Goal: Information Seeking & Learning: Learn about a topic

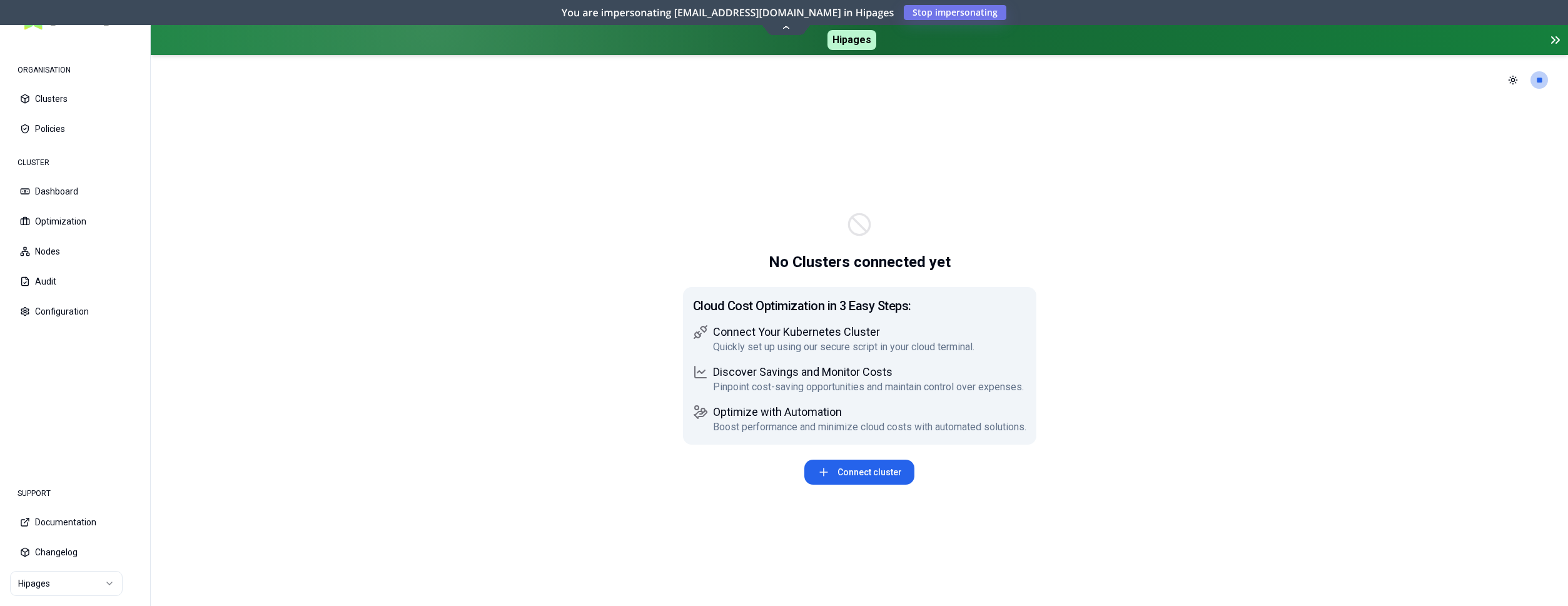
click at [79, 588] on html "ORGANISATION Clusters Policies CLUSTER Dashboard Optimization Nodes Audit Confi…" at bounding box center [784, 303] width 1568 height 606
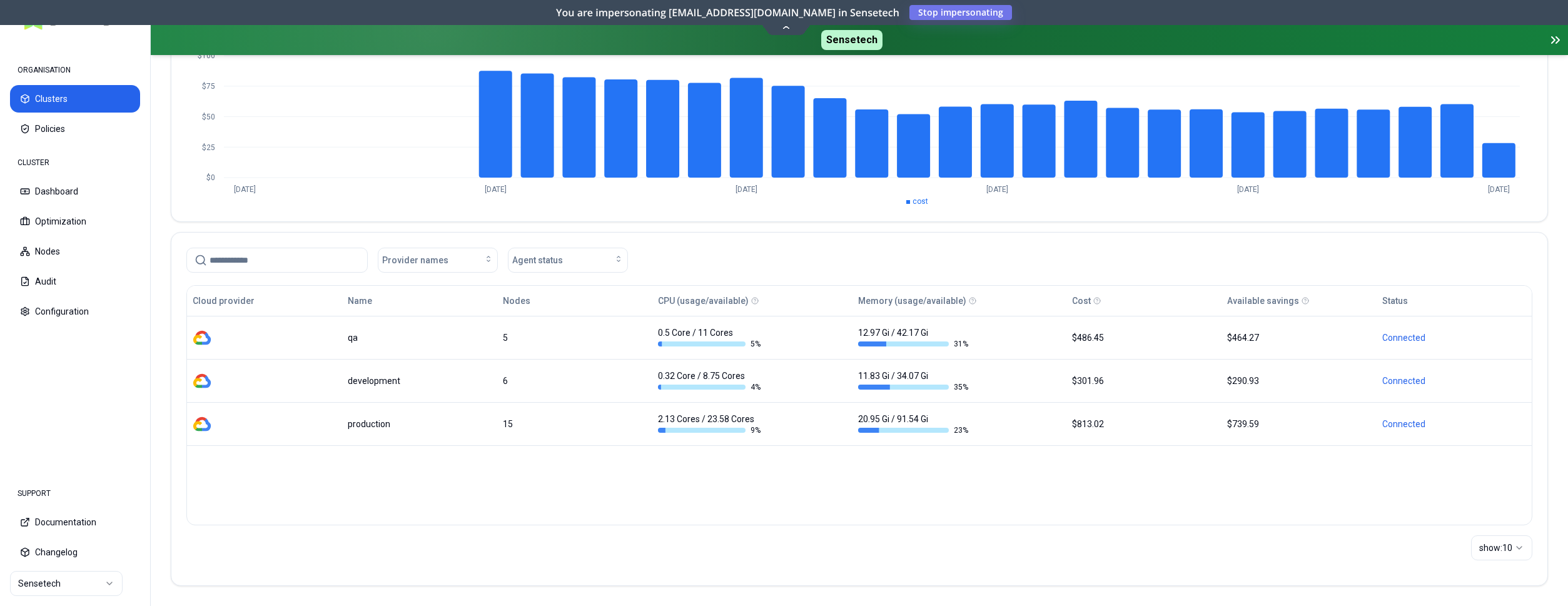
scroll to position [170, 0]
click at [91, 573] on html "ORGANISATION Clusters Policies CLUSTER Dashboard Optimization Nodes Audit Confi…" at bounding box center [784, 303] width 1568 height 606
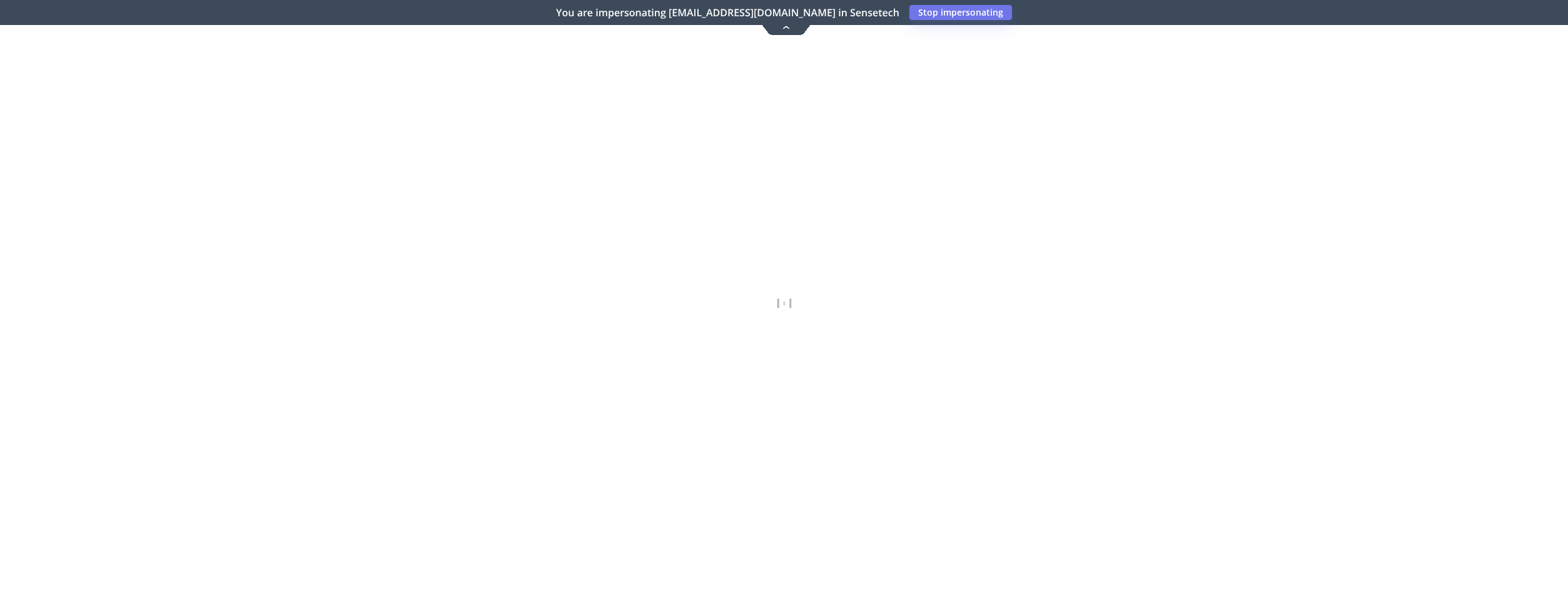
scroll to position [163, 0]
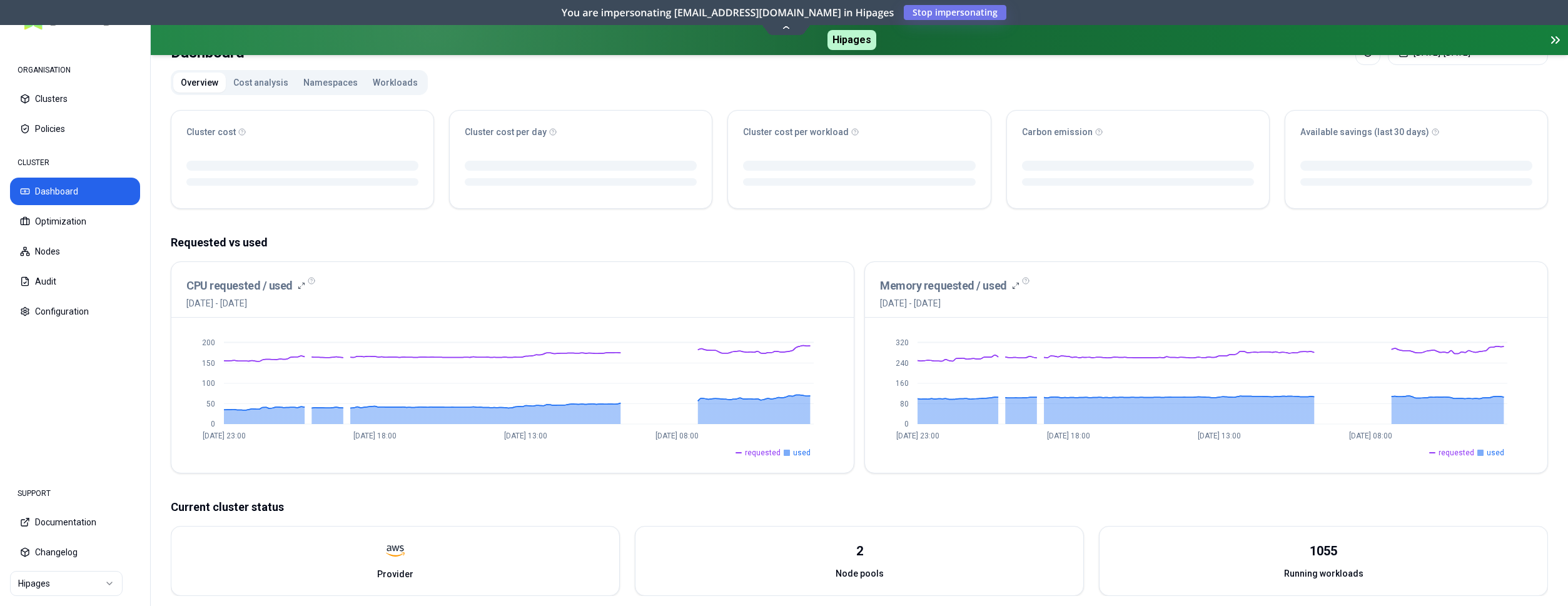
scroll to position [127, 0]
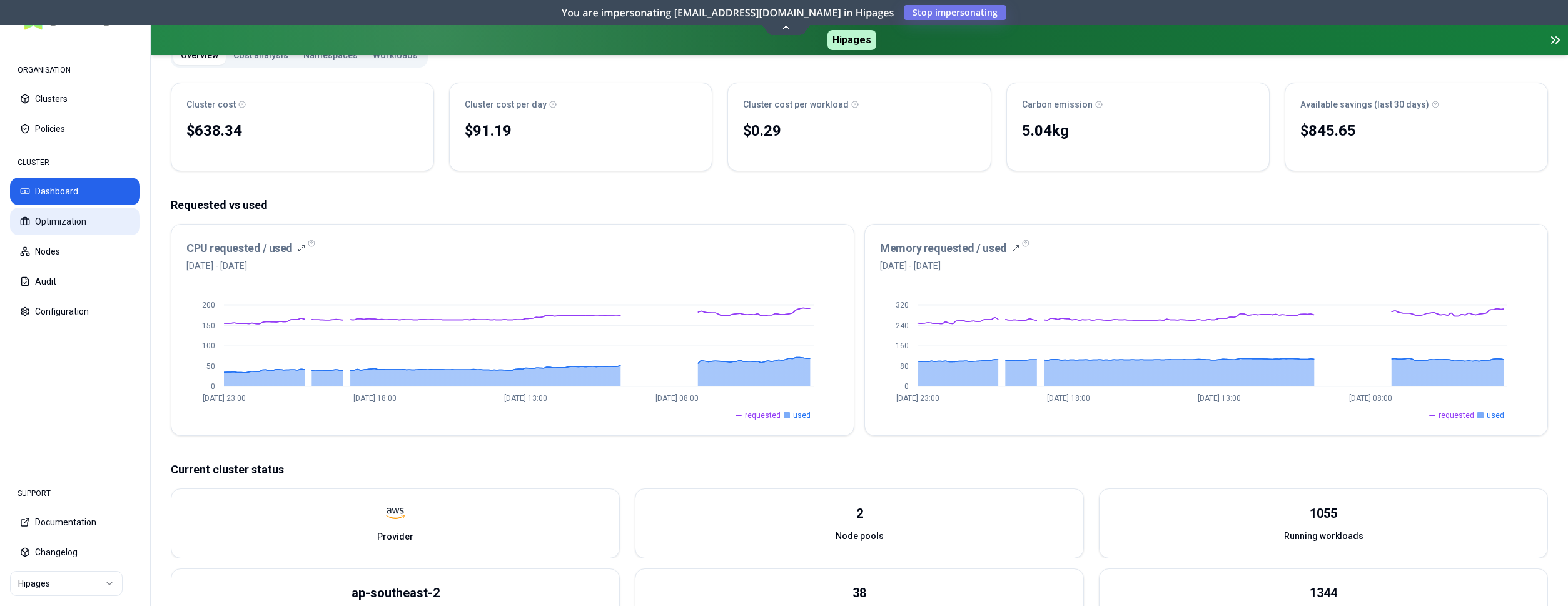
click at [43, 226] on button "Optimization" at bounding box center [75, 221] width 130 height 28
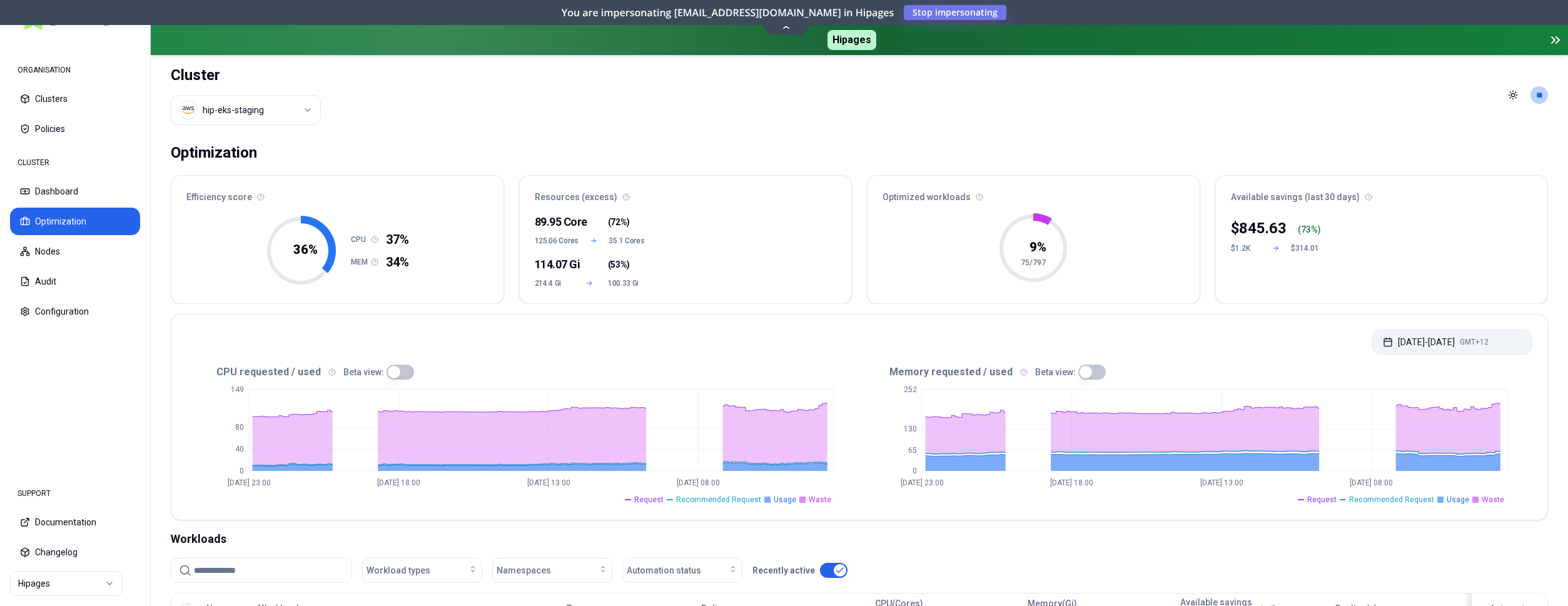
click at [1440, 341] on button "Aug 28, 2025 - Sep 04, 2025 GMT+12" at bounding box center [1452, 342] width 160 height 25
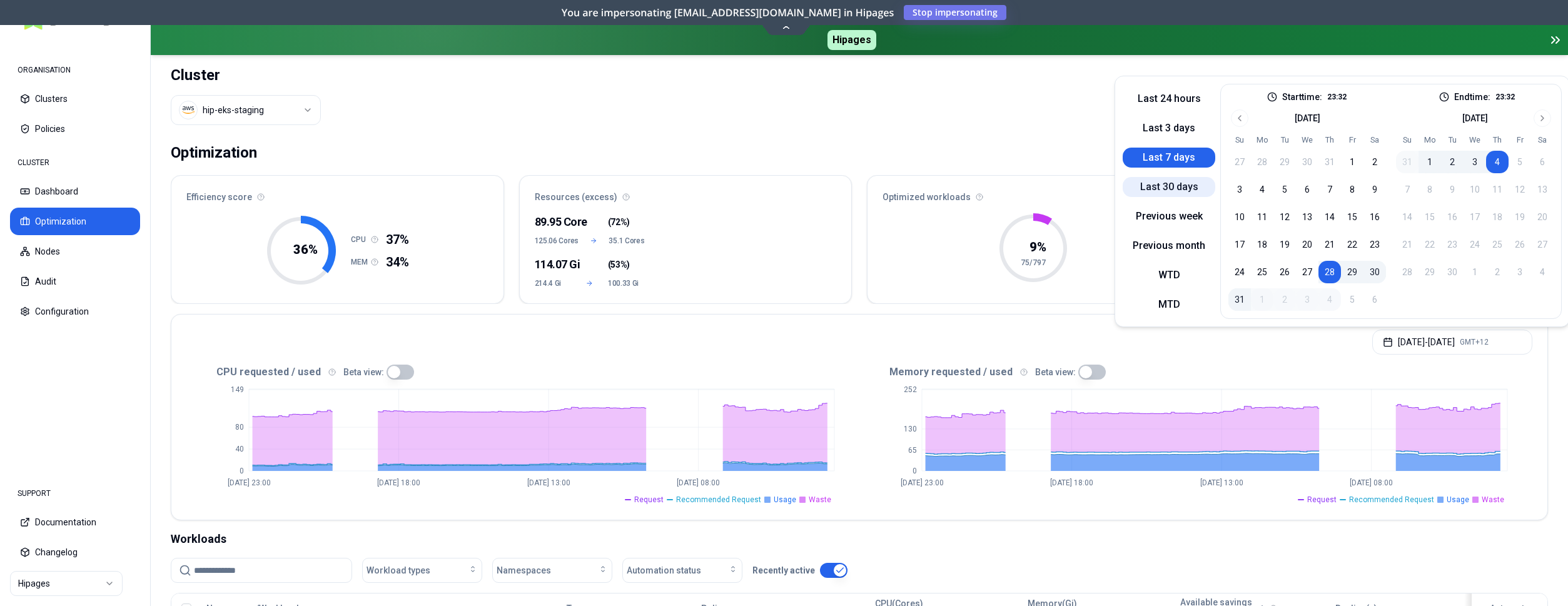
click at [1179, 182] on button "Last 30 days" at bounding box center [1169, 187] width 92 height 20
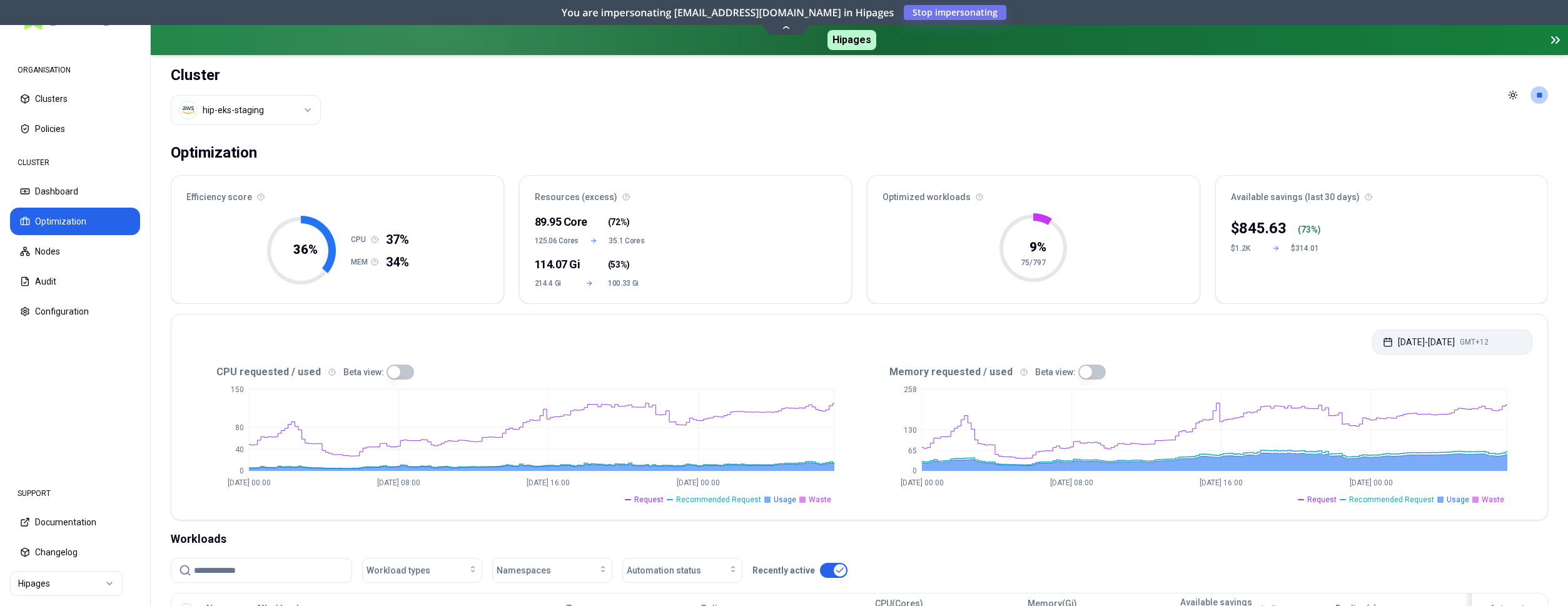
click at [1394, 334] on button "Aug 05, 2025 - Sep 04, 2025 GMT+12" at bounding box center [1452, 342] width 160 height 25
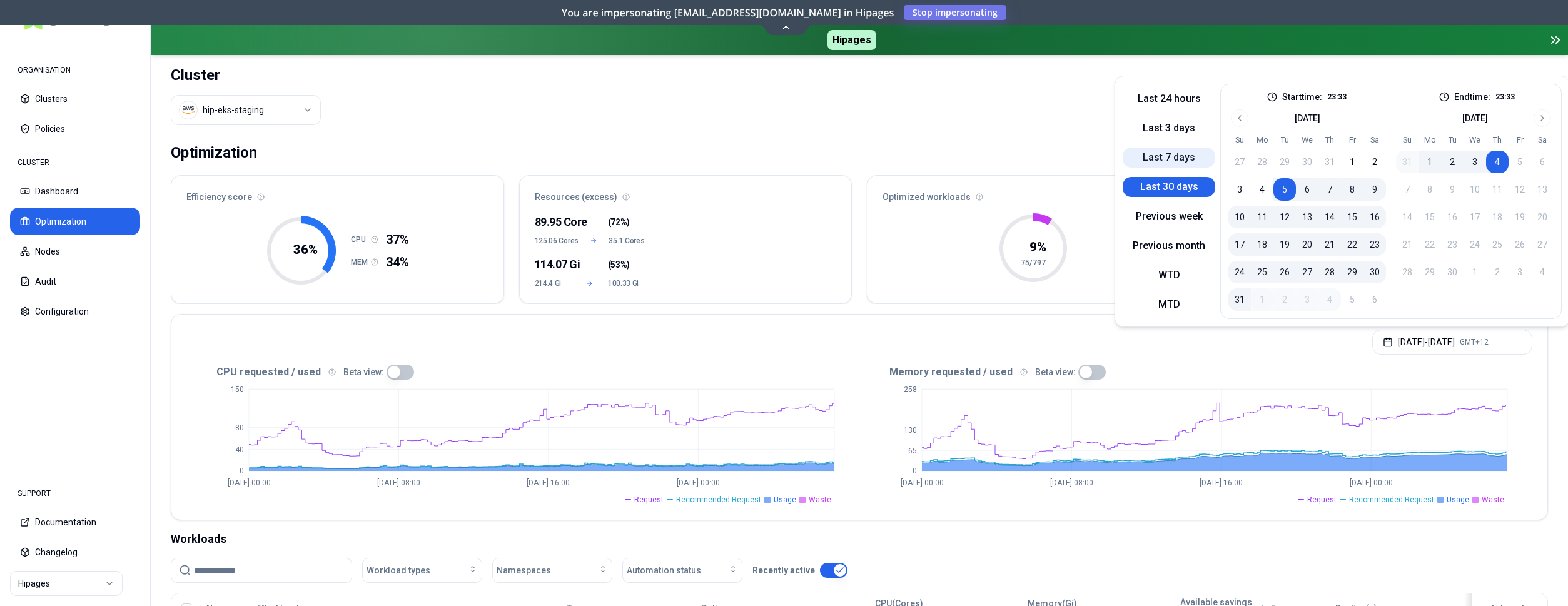
click at [1174, 157] on button "Last 7 days" at bounding box center [1169, 158] width 92 height 20
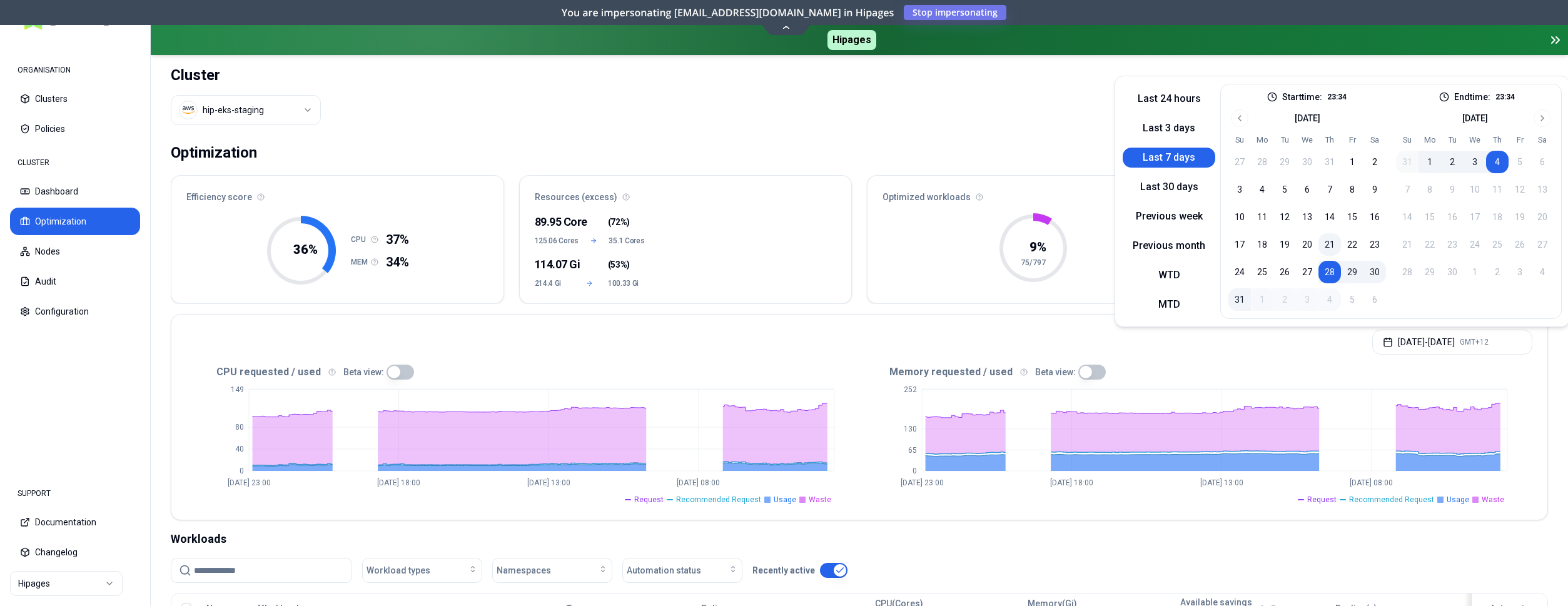
click at [1333, 237] on button "21" at bounding box center [1329, 244] width 22 height 22
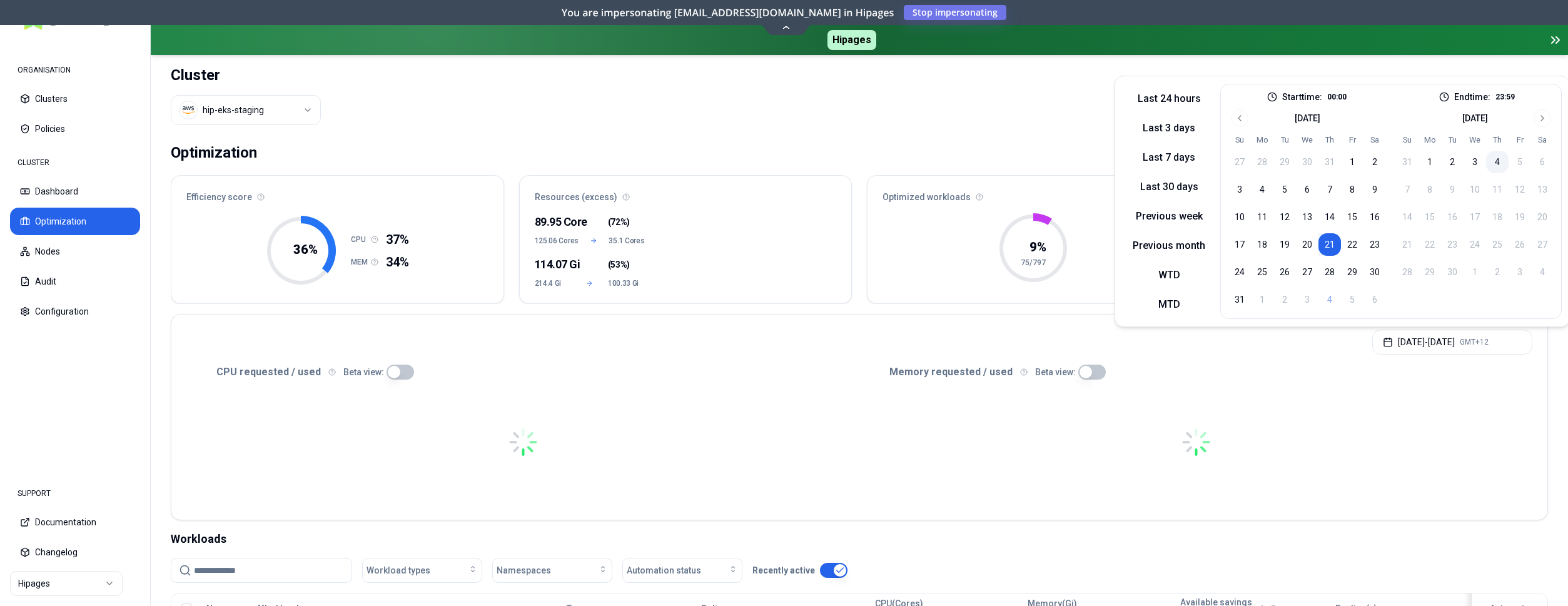
click at [1499, 157] on button "4" at bounding box center [1497, 161] width 22 height 22
click at [1065, 342] on div "Aug 21, 2025 - Sep 04, 2025 GMT+12" at bounding box center [859, 338] width 1376 height 47
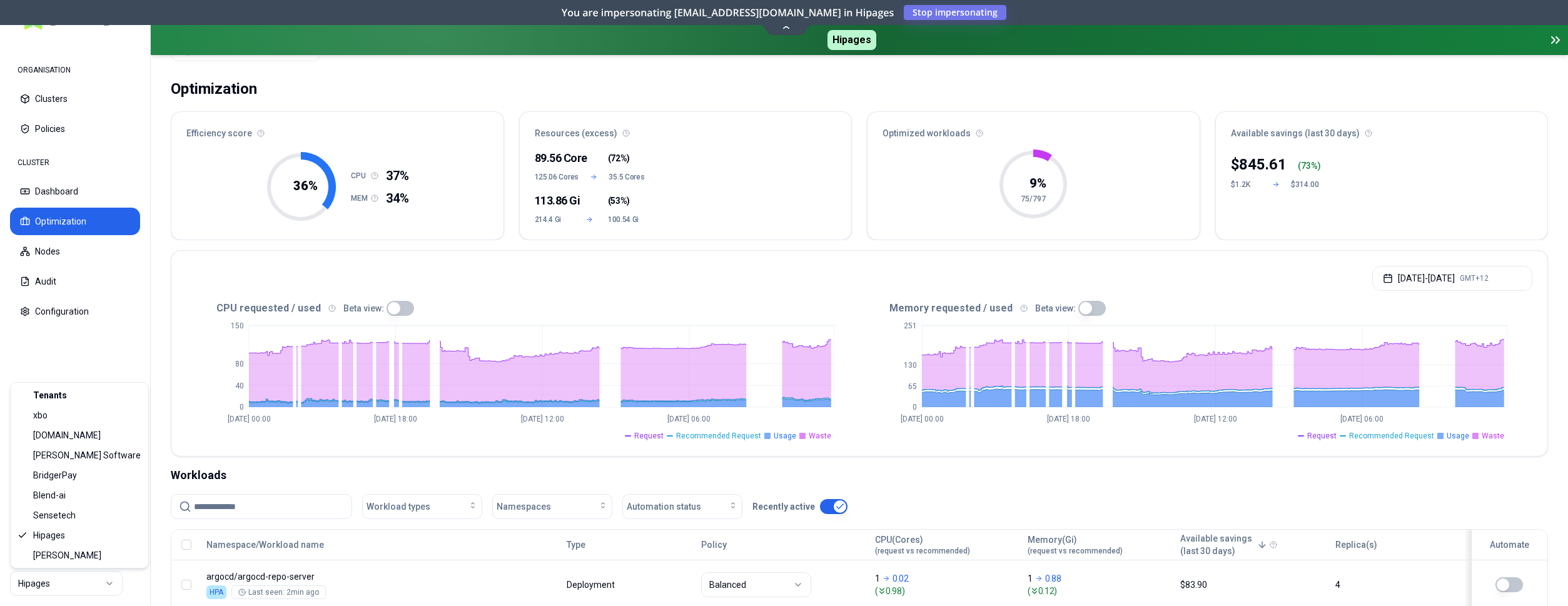
scroll to position [64, 0]
click at [294, 338] on html "ORGANISATION Clusters Policies CLUSTER Dashboard Optimization Nodes Audit Confi…" at bounding box center [784, 303] width 1568 height 606
click at [311, 143] on div "Efficiency score" at bounding box center [338, 129] width 332 height 35
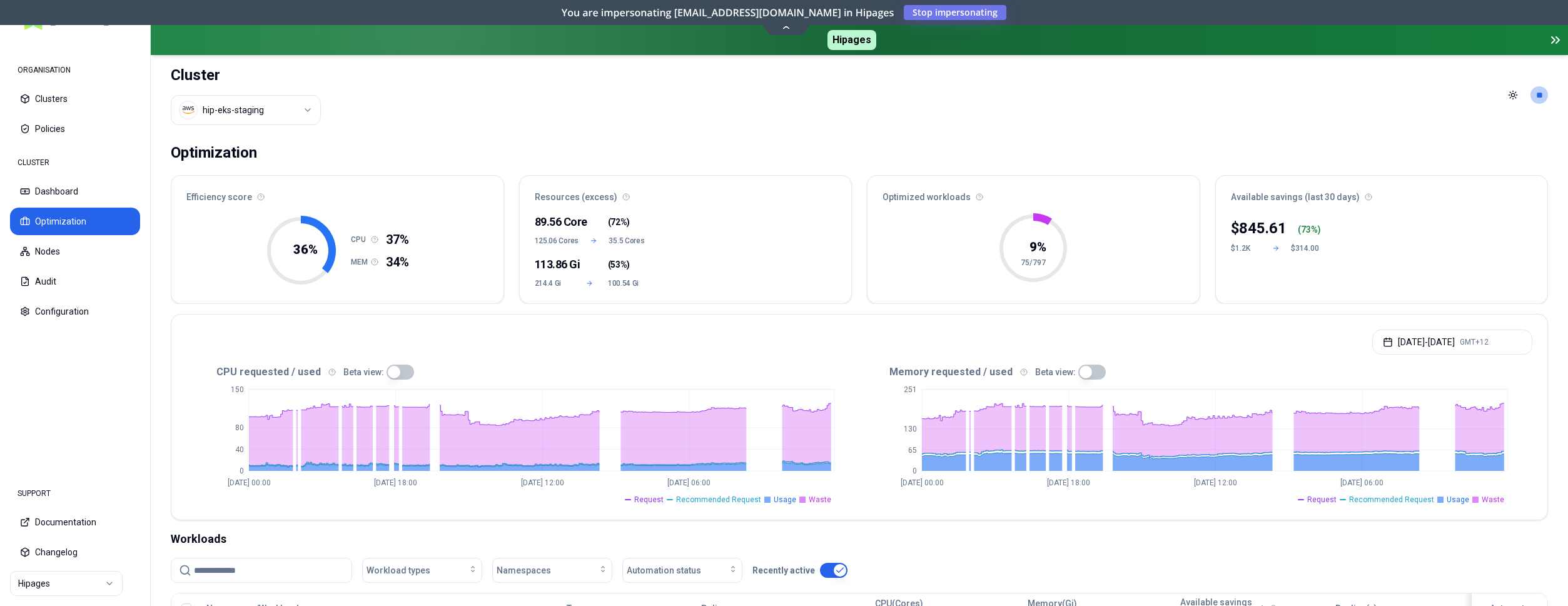
click at [269, 107] on html "ORGANISATION Clusters Policies CLUSTER Dashboard Optimization Nodes Audit Confi…" at bounding box center [784, 303] width 1568 height 606
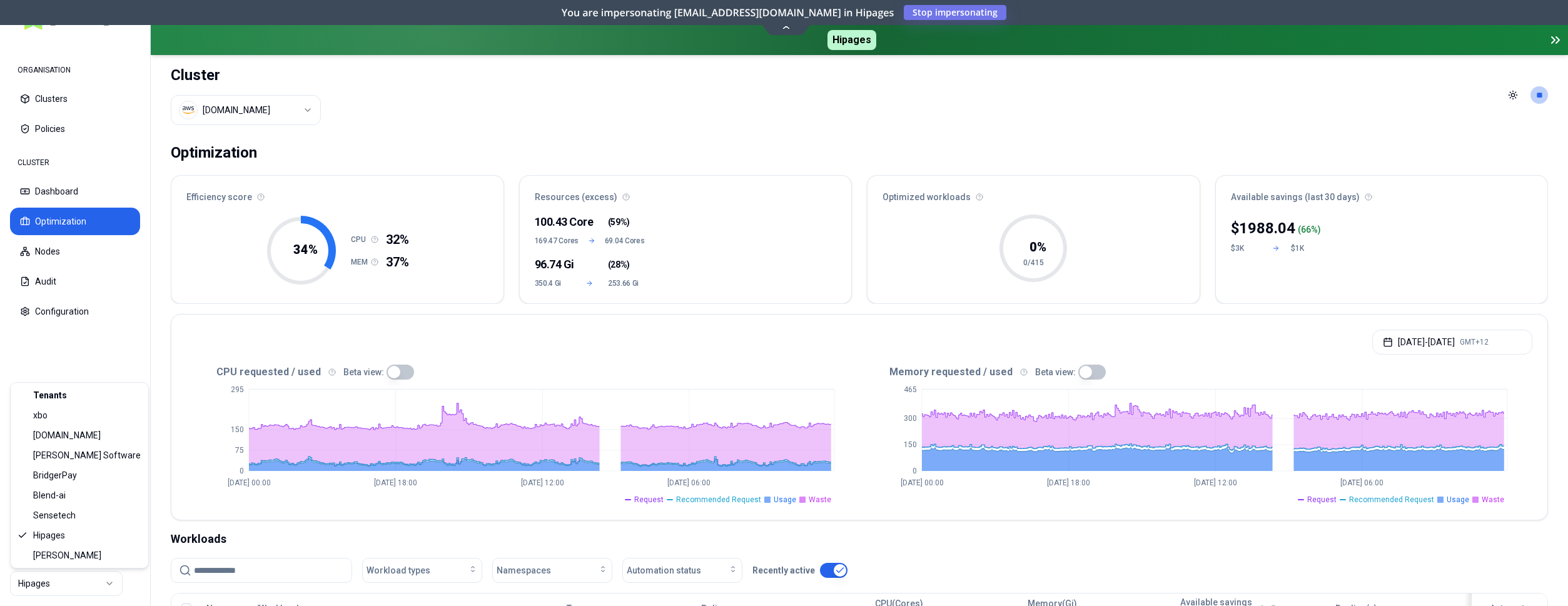
click at [109, 583] on html "ORGANISATION Clusters Policies CLUSTER Dashboard Optimization Nodes Audit Confi…" at bounding box center [784, 303] width 1568 height 606
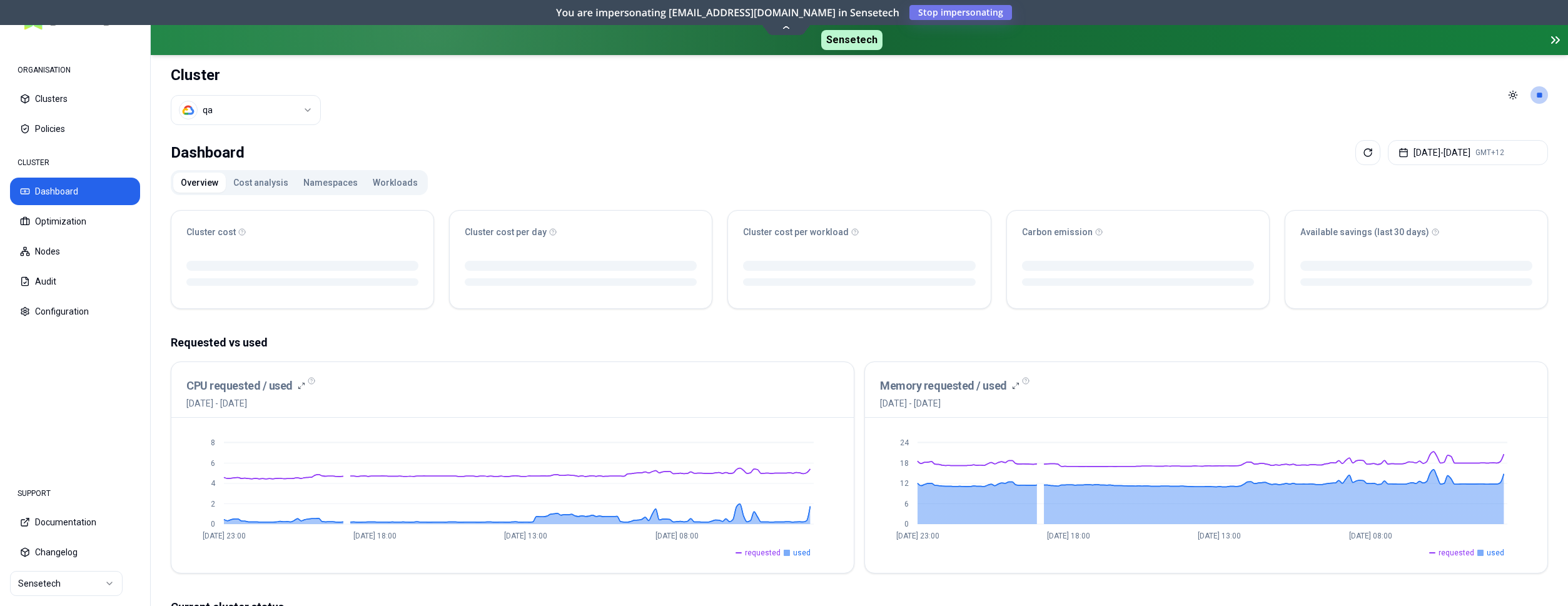
click at [254, 113] on html "ORGANISATION Clusters Policies CLUSTER Dashboard Optimization Nodes Audit Confi…" at bounding box center [784, 303] width 1568 height 606
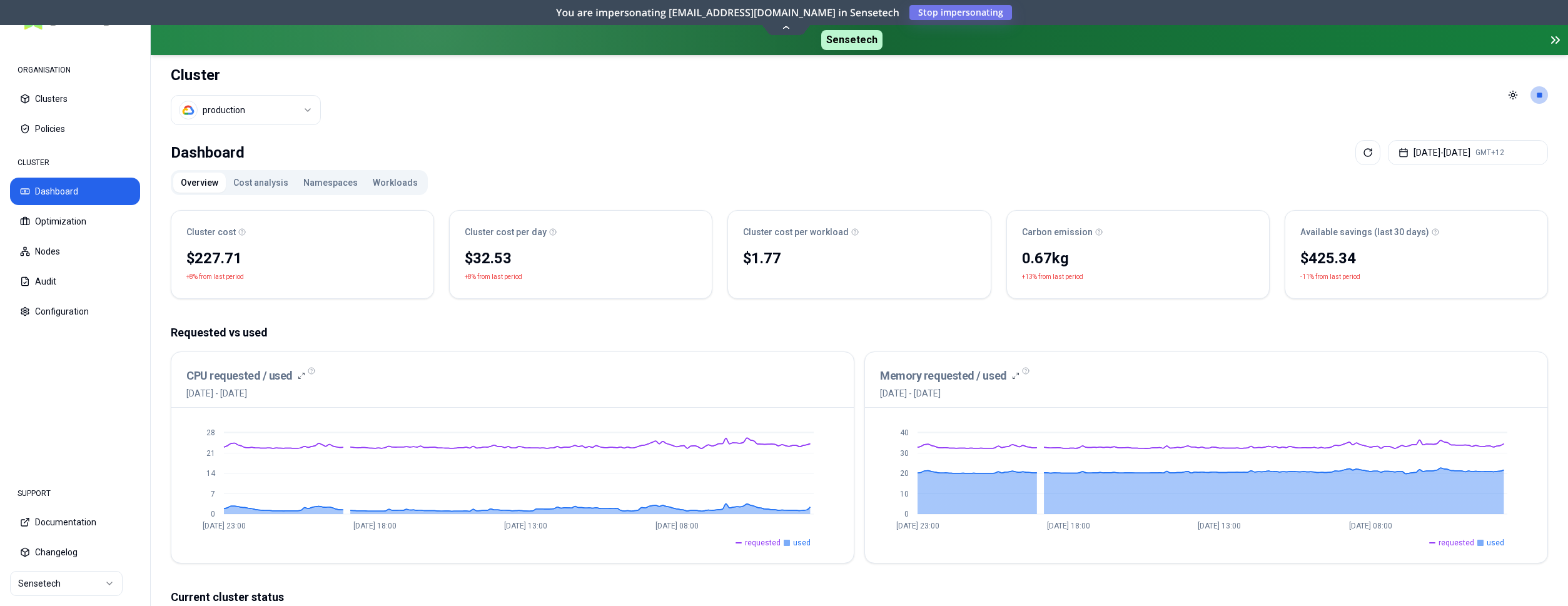
click at [1132, 402] on div "Memory requested / used 28th August 2025 - 4th September 2025" at bounding box center [1207, 380] width 682 height 56
